Goal: Find specific page/section: Locate a particular part of the current website

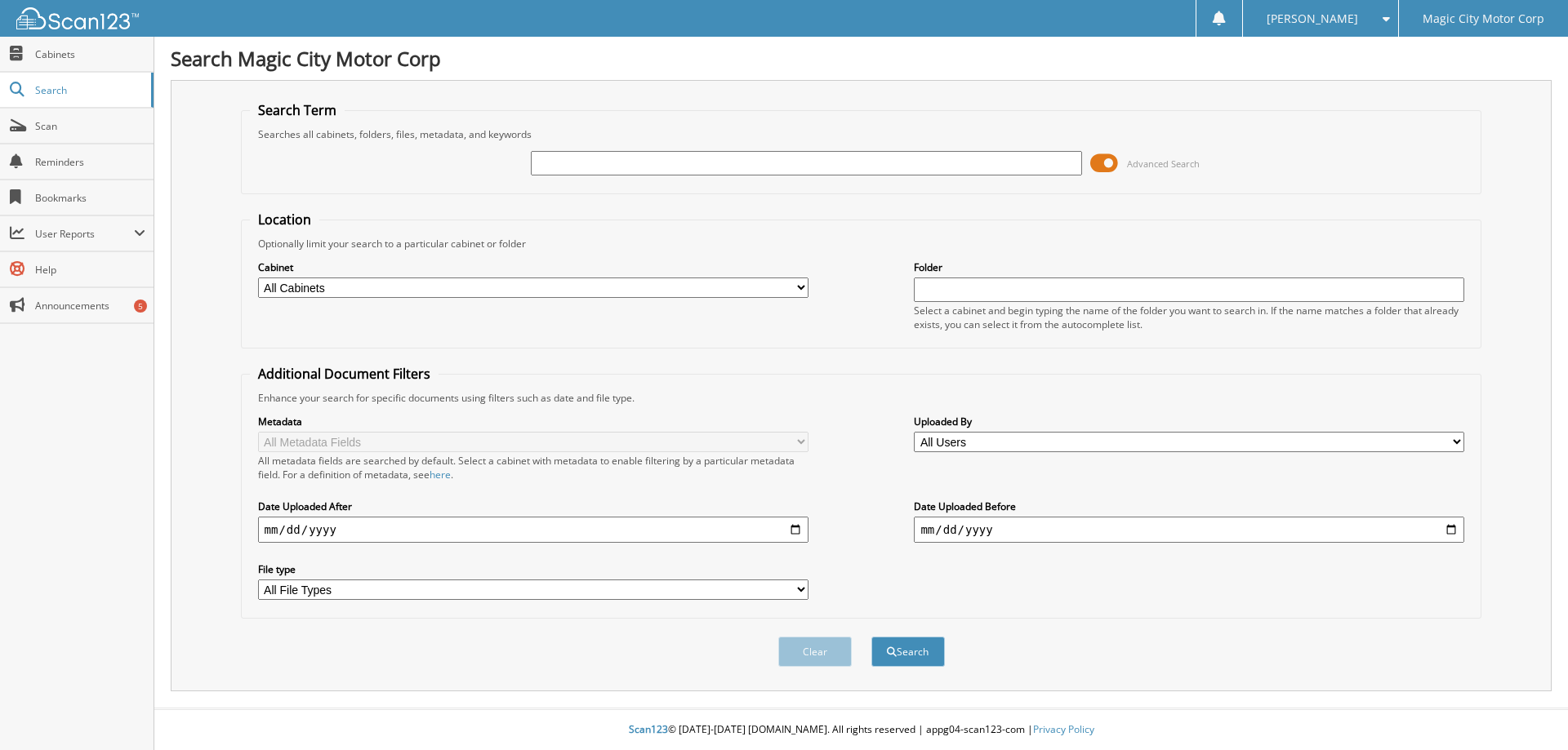
click at [591, 165] on input "text" at bounding box center [806, 163] width 550 height 25
type input "T42673"
click at [893, 656] on span "submit" at bounding box center [891, 652] width 9 height 9
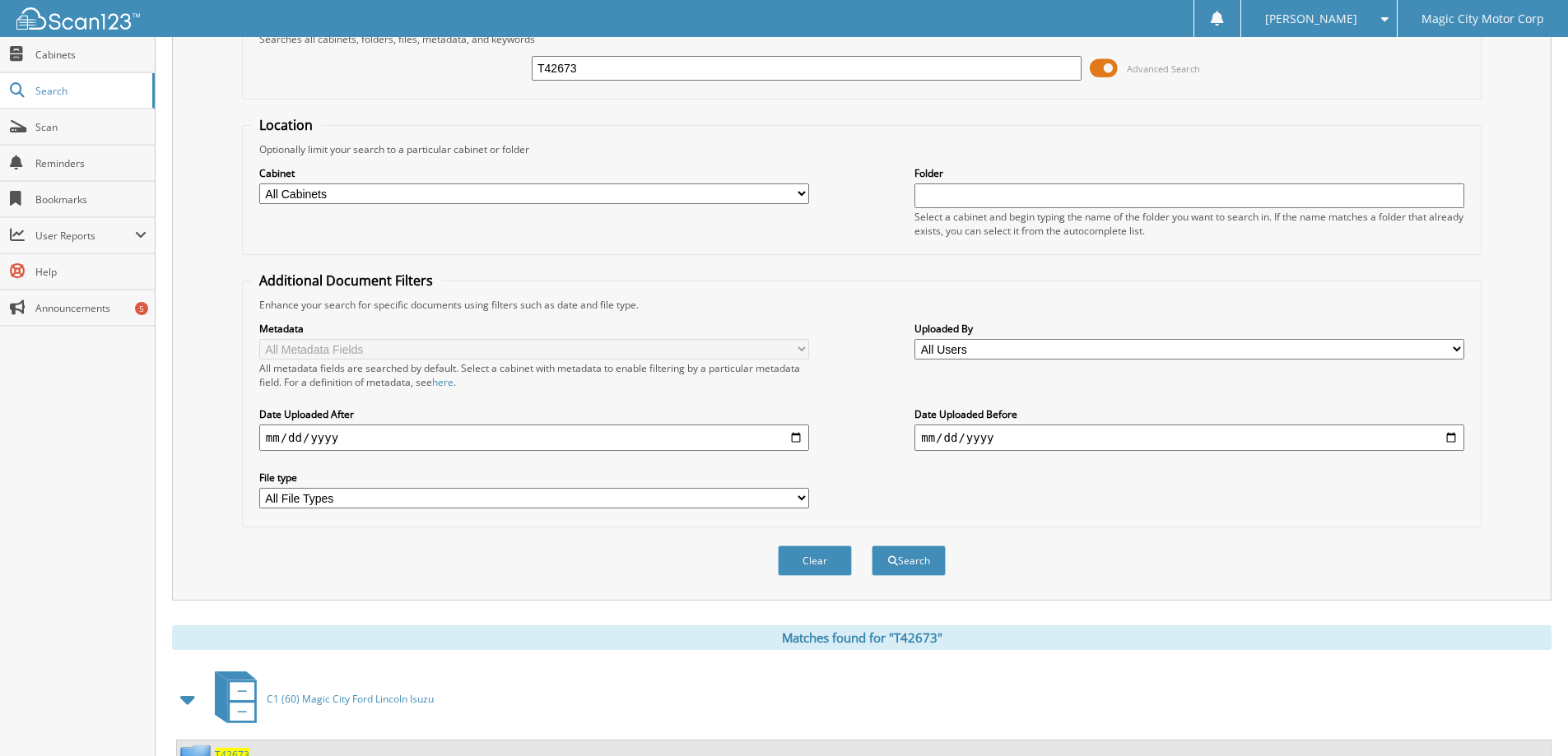
scroll to position [164, 0]
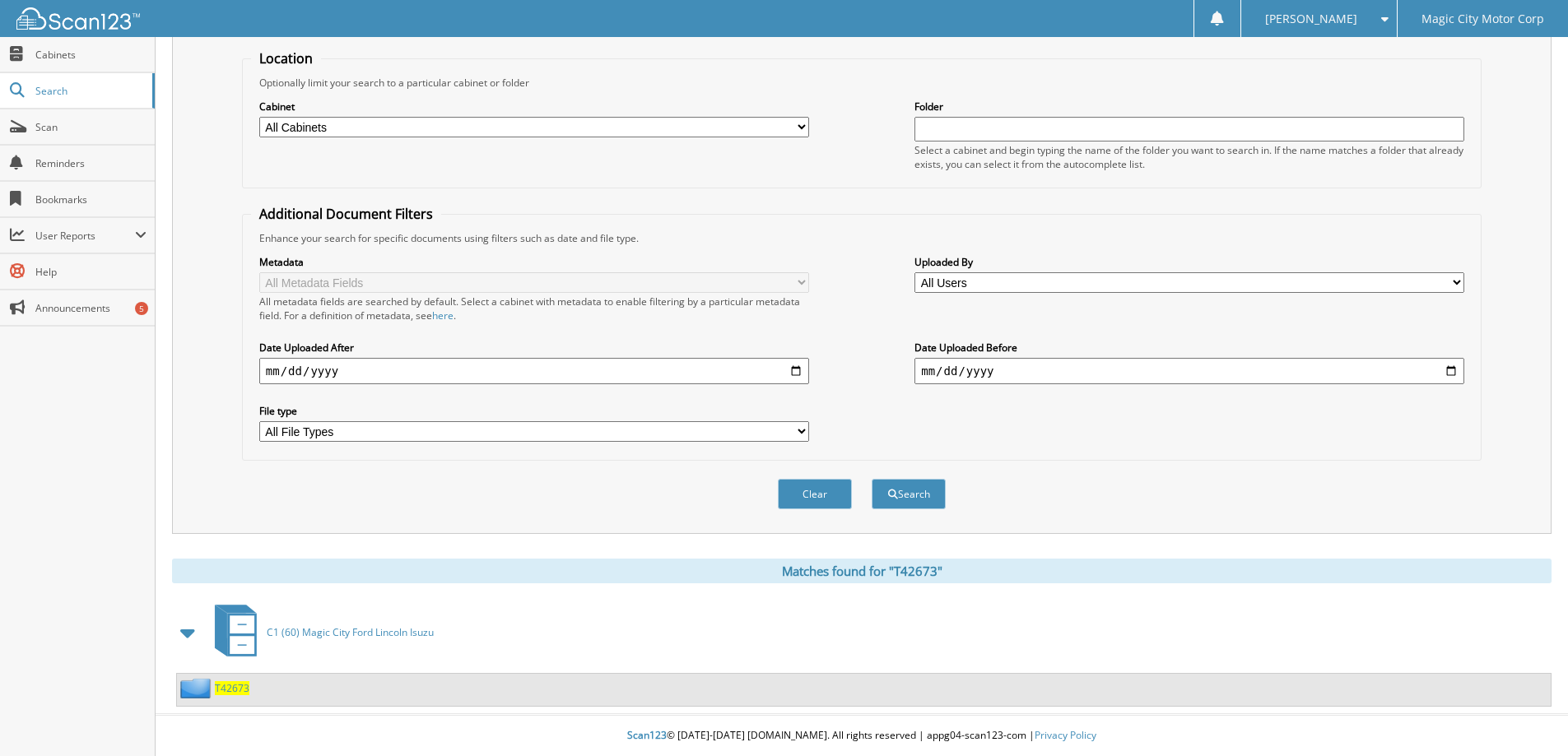
click at [232, 684] on span "T42673" at bounding box center [232, 687] width 34 height 14
